Goal: Information Seeking & Learning: Understand process/instructions

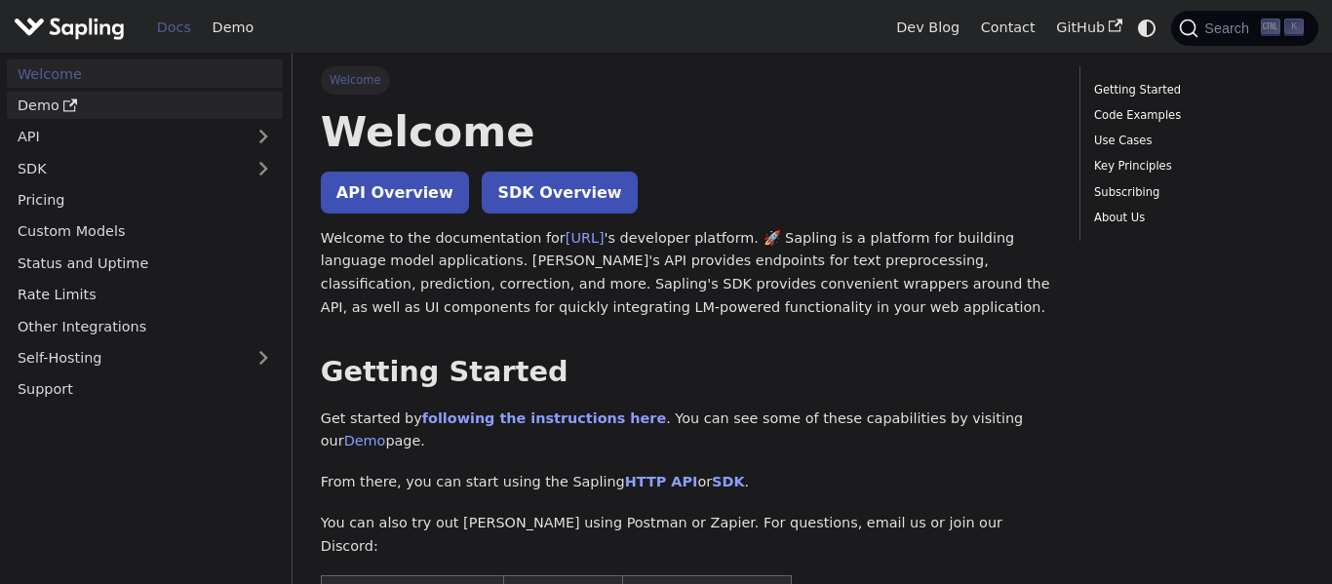
click at [93, 101] on link "Demo" at bounding box center [145, 106] width 276 height 28
click at [1123, 91] on link "Getting Started" at bounding box center [1195, 90] width 203 height 19
